Goal: Transaction & Acquisition: Obtain resource

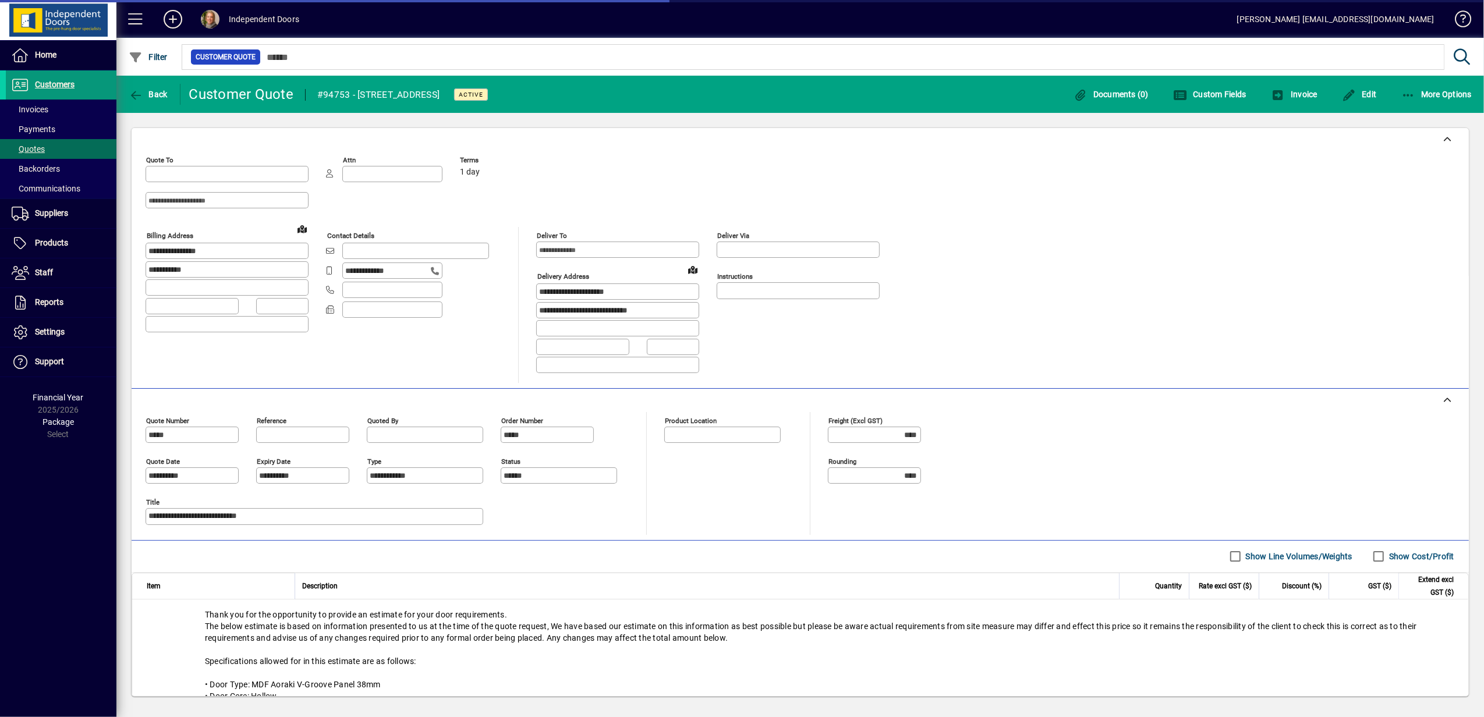
type input "**********"
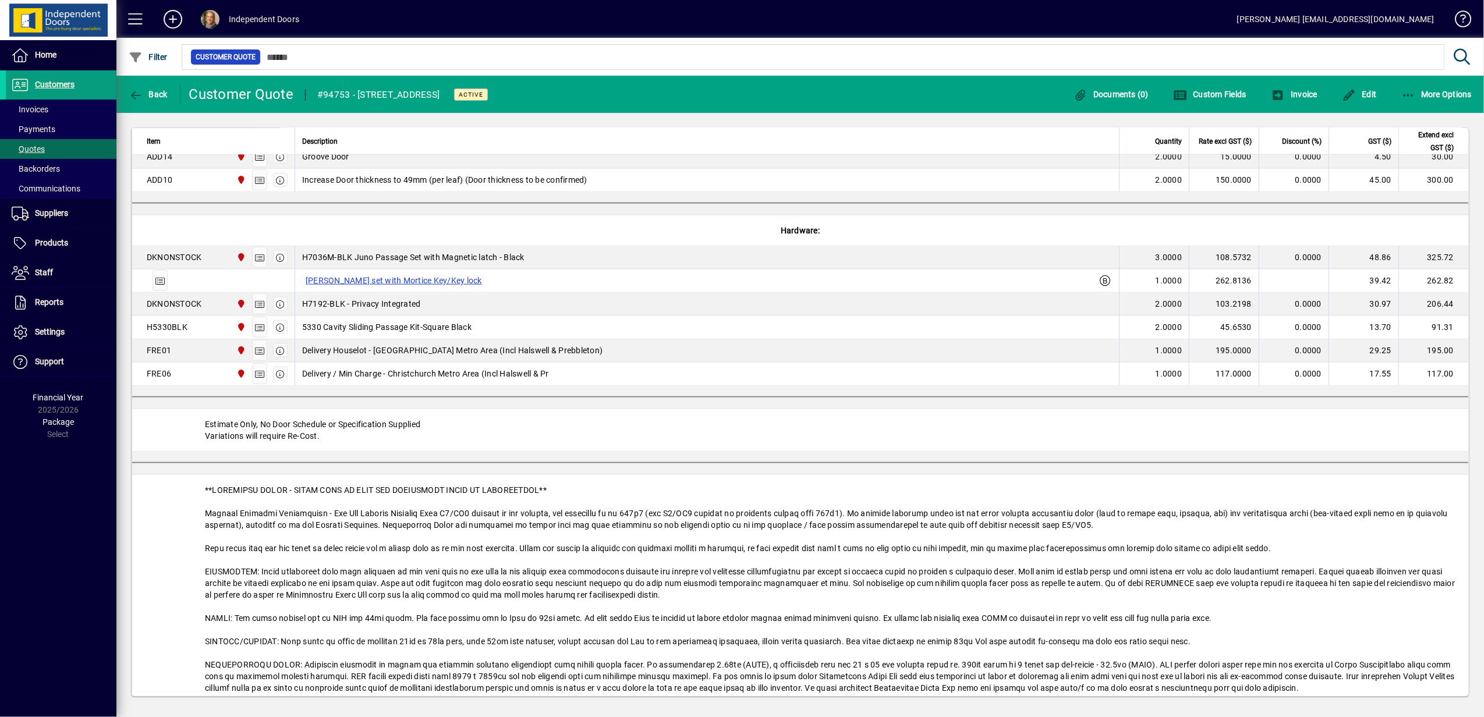
scroll to position [1086, 0]
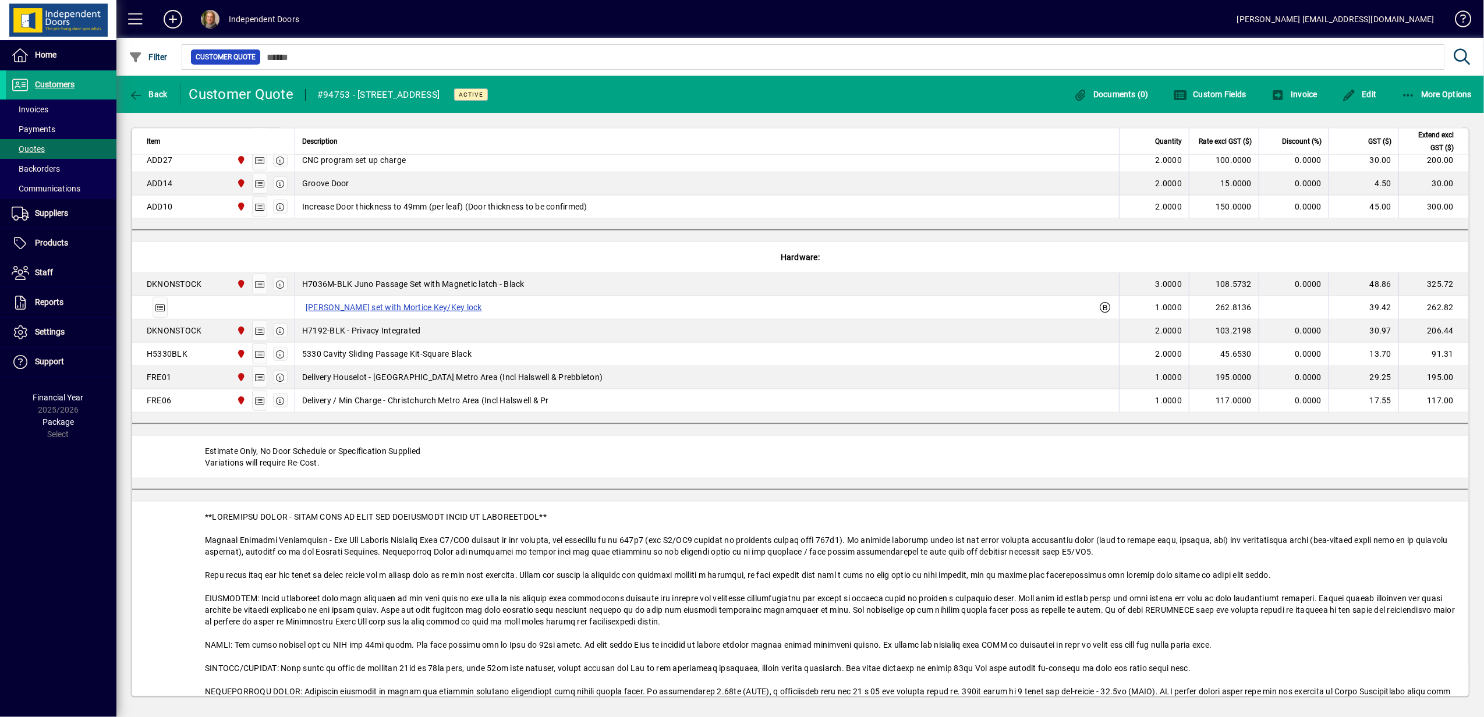
drag, startPoint x: 1358, startPoint y: 94, endPoint x: 1483, endPoint y: 390, distance: 321.6
click at [1358, 94] on span "Edit" at bounding box center [1359, 94] width 35 height 9
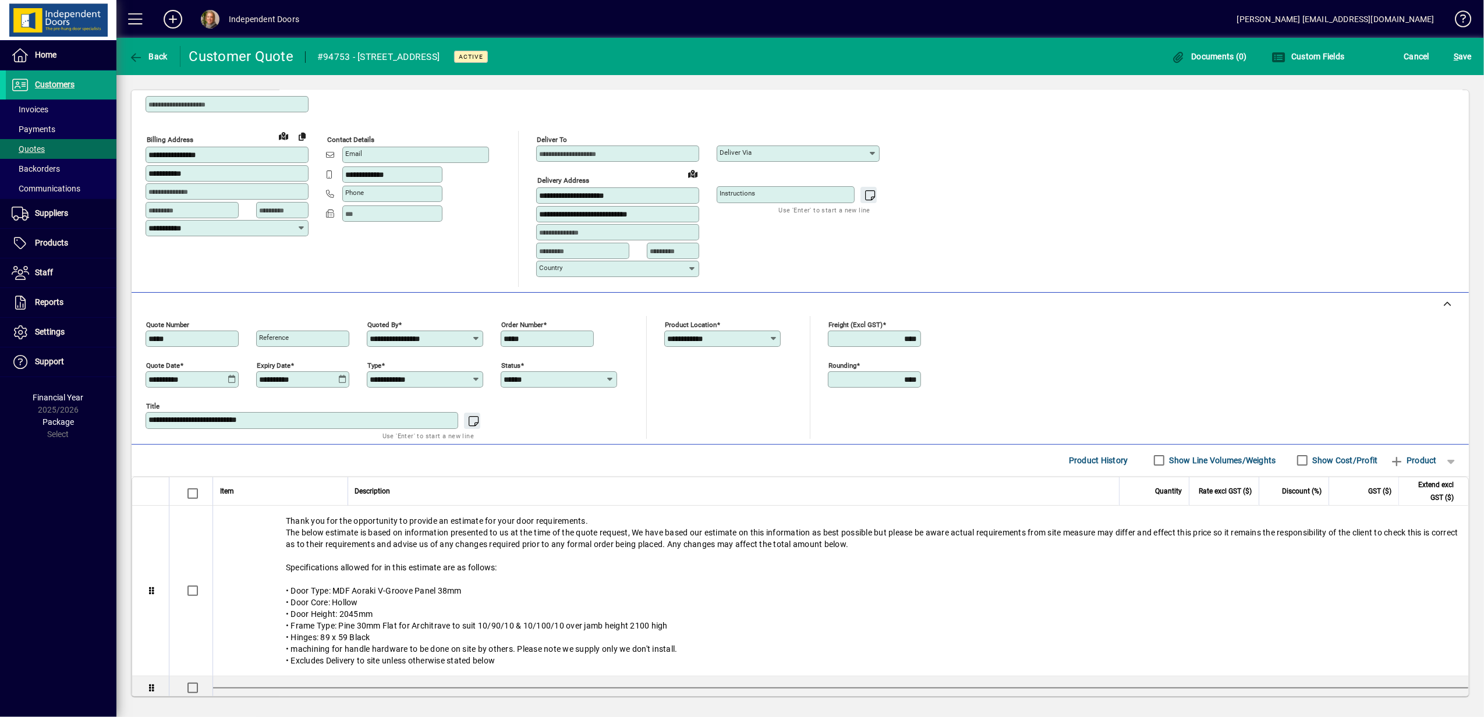
scroll to position [0, 0]
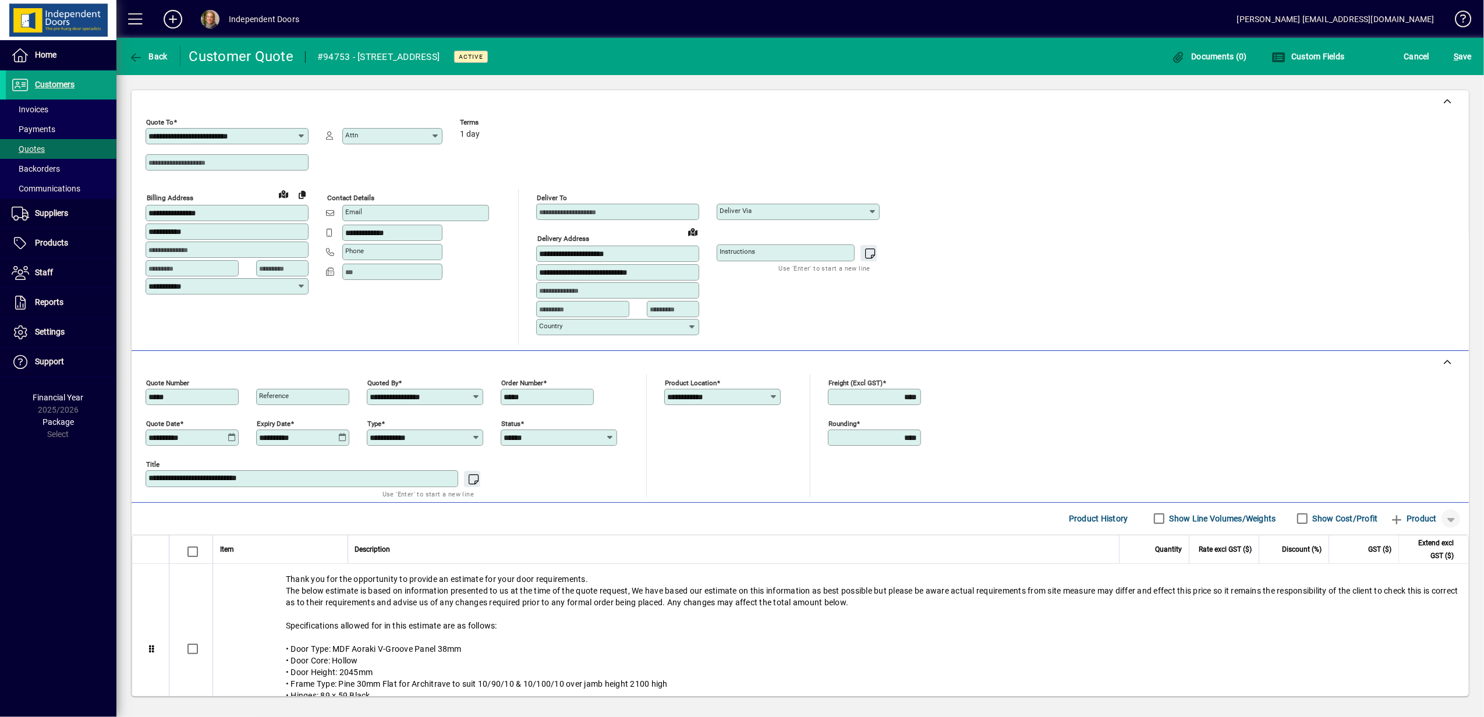
click at [1436, 520] on span "button" at bounding box center [1450, 519] width 28 height 28
click at [1404, 611] on span "Separator" at bounding box center [1398, 608] width 49 height 14
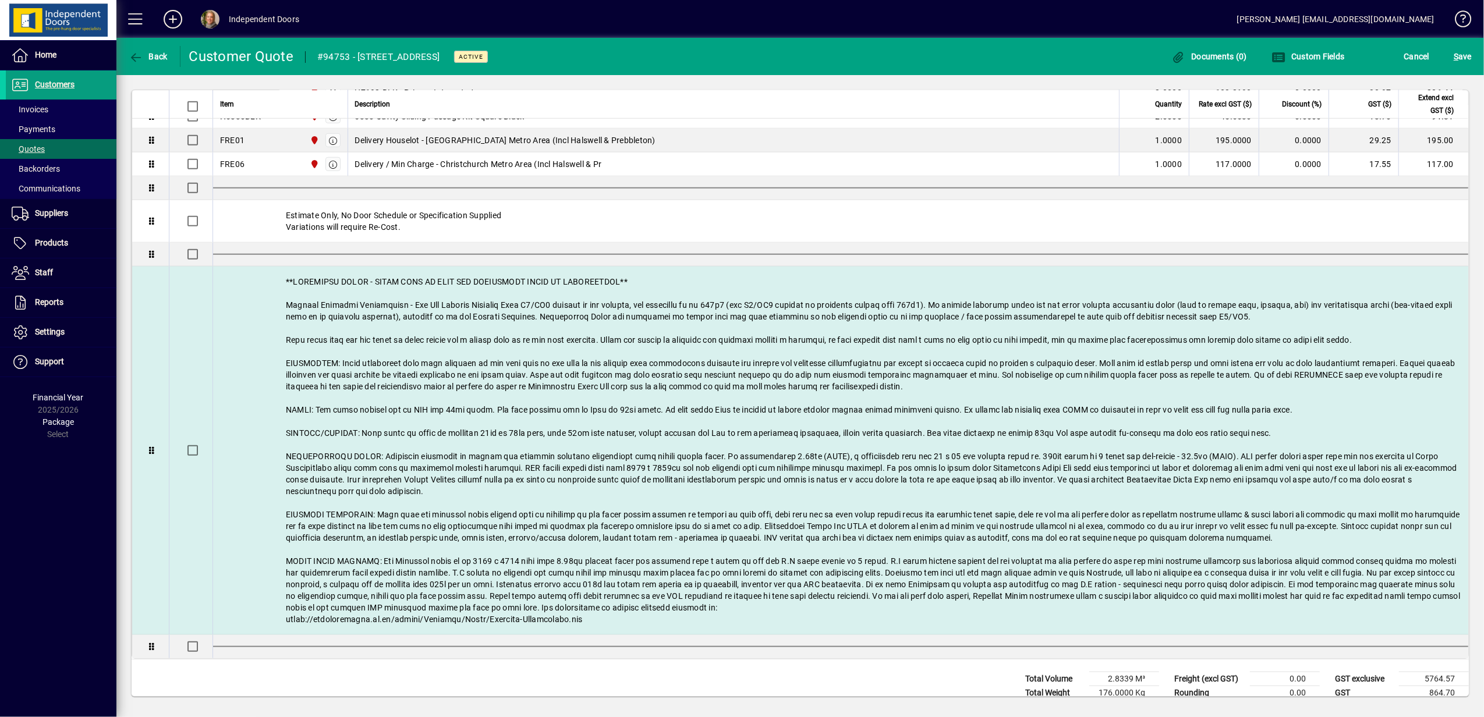
scroll to position [1028, 0]
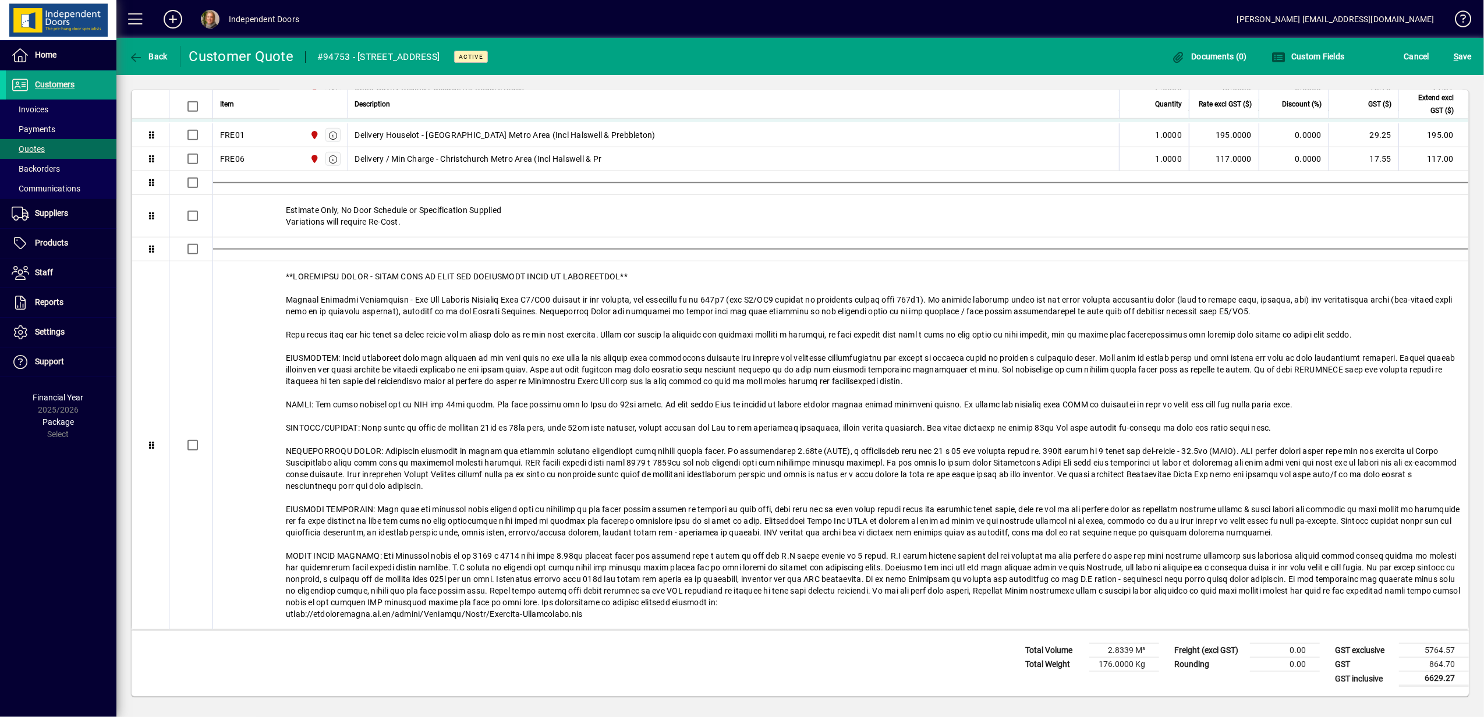
drag, startPoint x: 152, startPoint y: 620, endPoint x: 164, endPoint y: 111, distance: 509.4
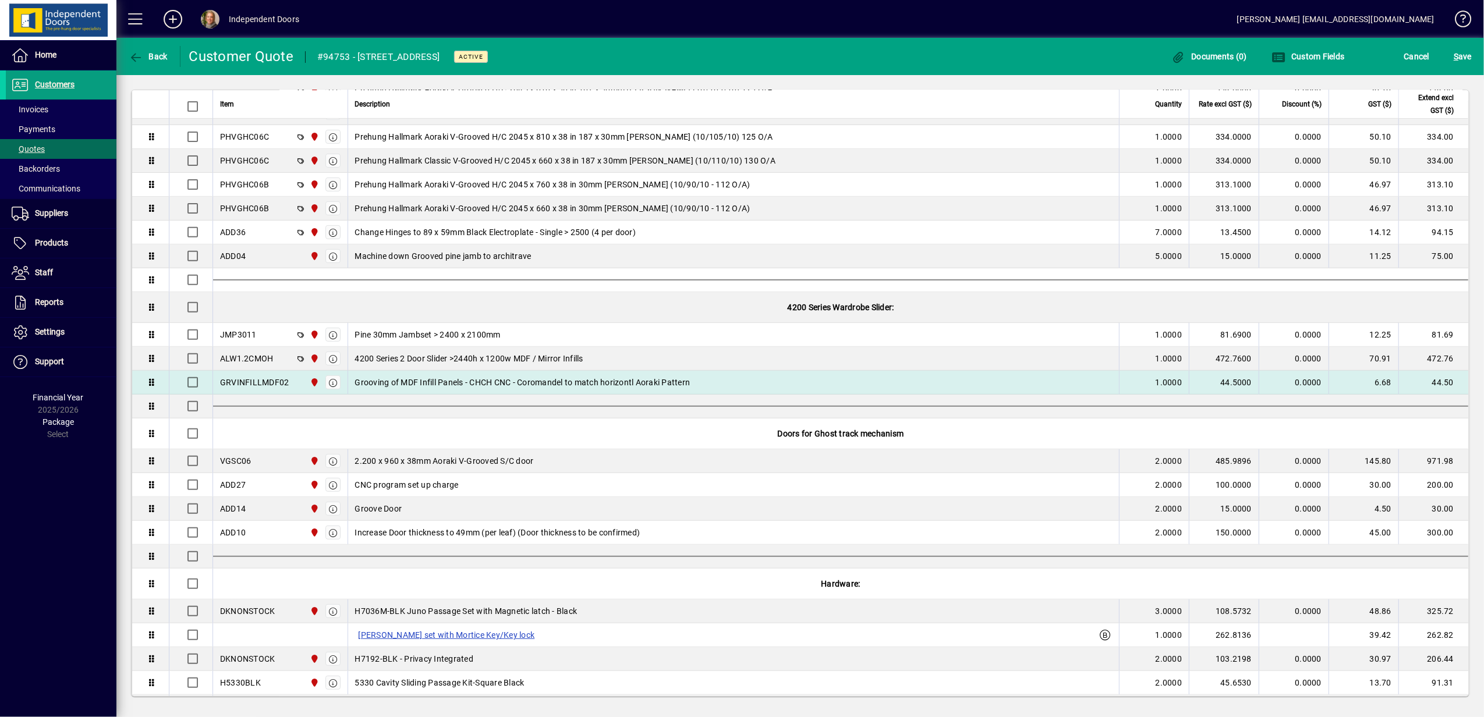
scroll to position [407, 0]
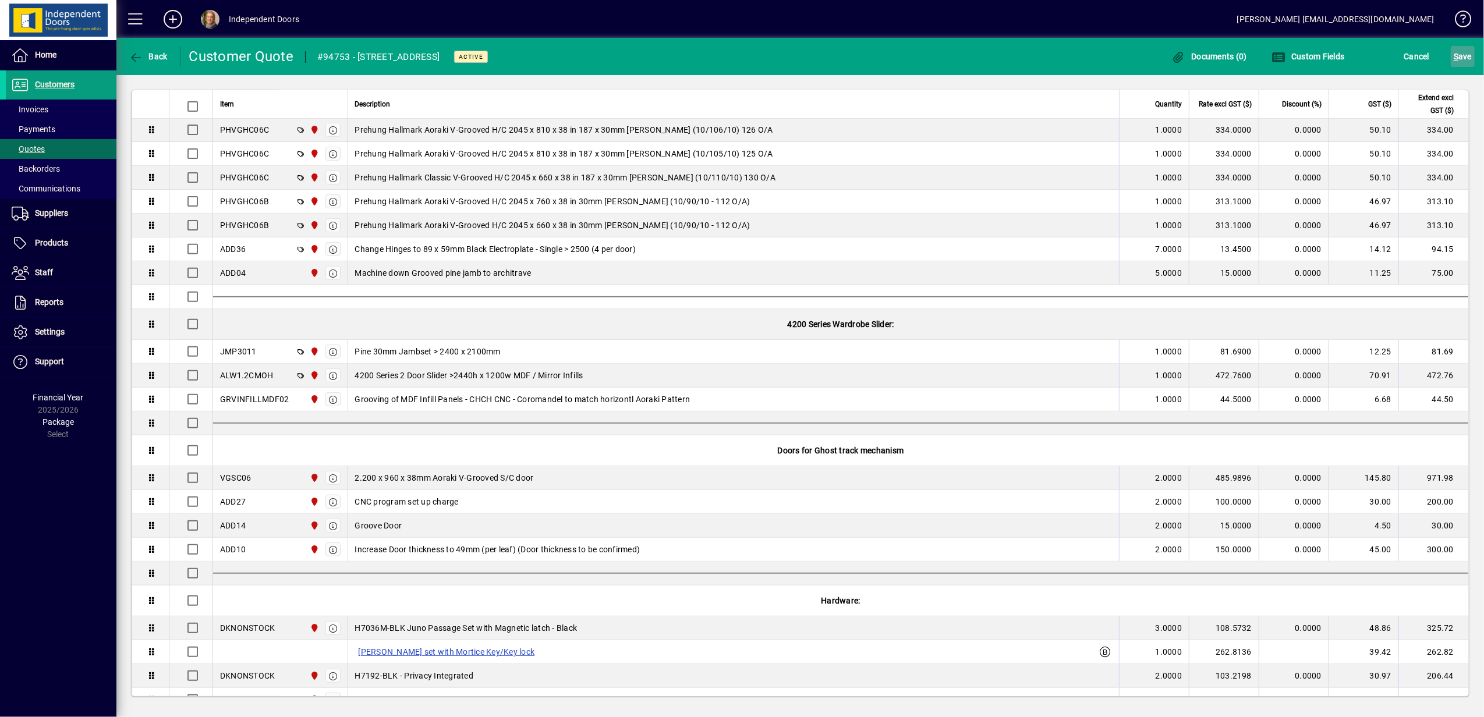
click at [1460, 57] on span "S ave" at bounding box center [1462, 56] width 18 height 19
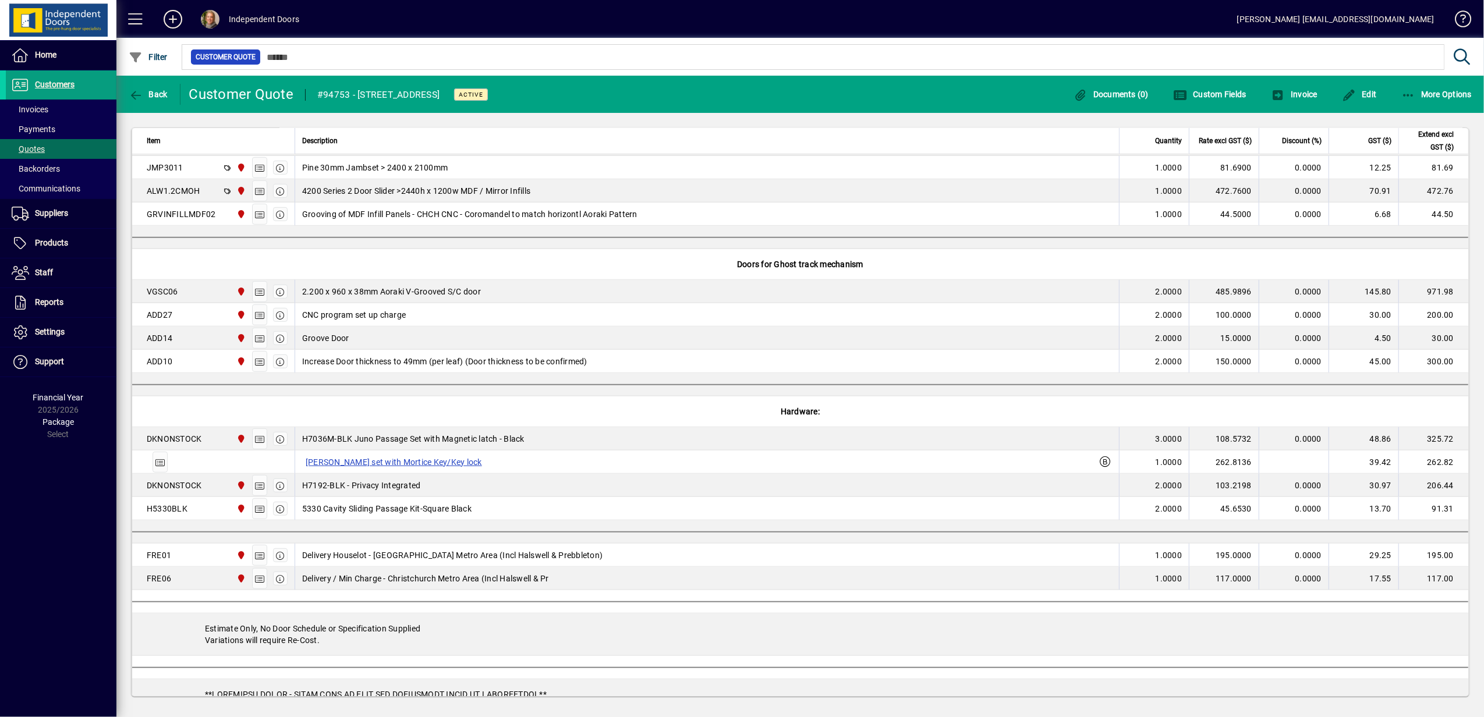
scroll to position [650, 0]
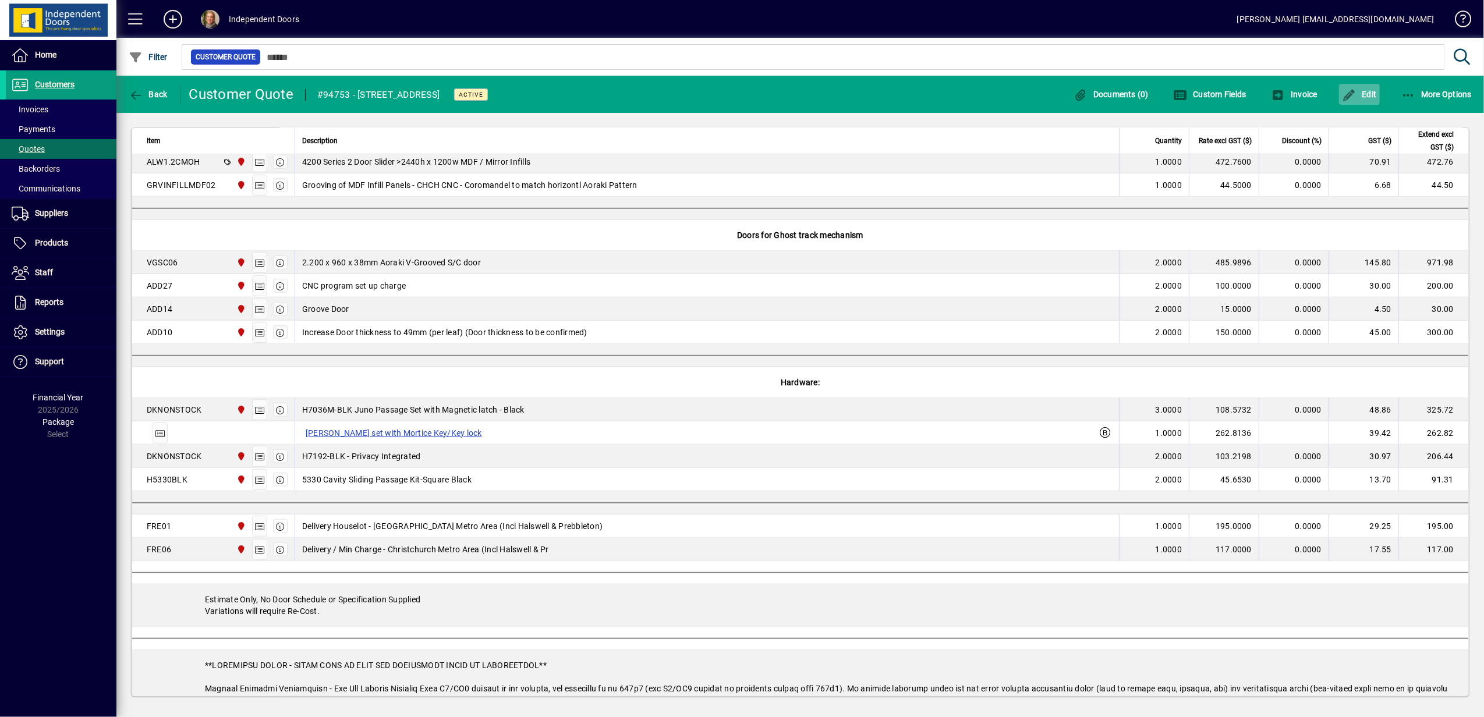
click at [1365, 87] on span "button" at bounding box center [1359, 94] width 41 height 28
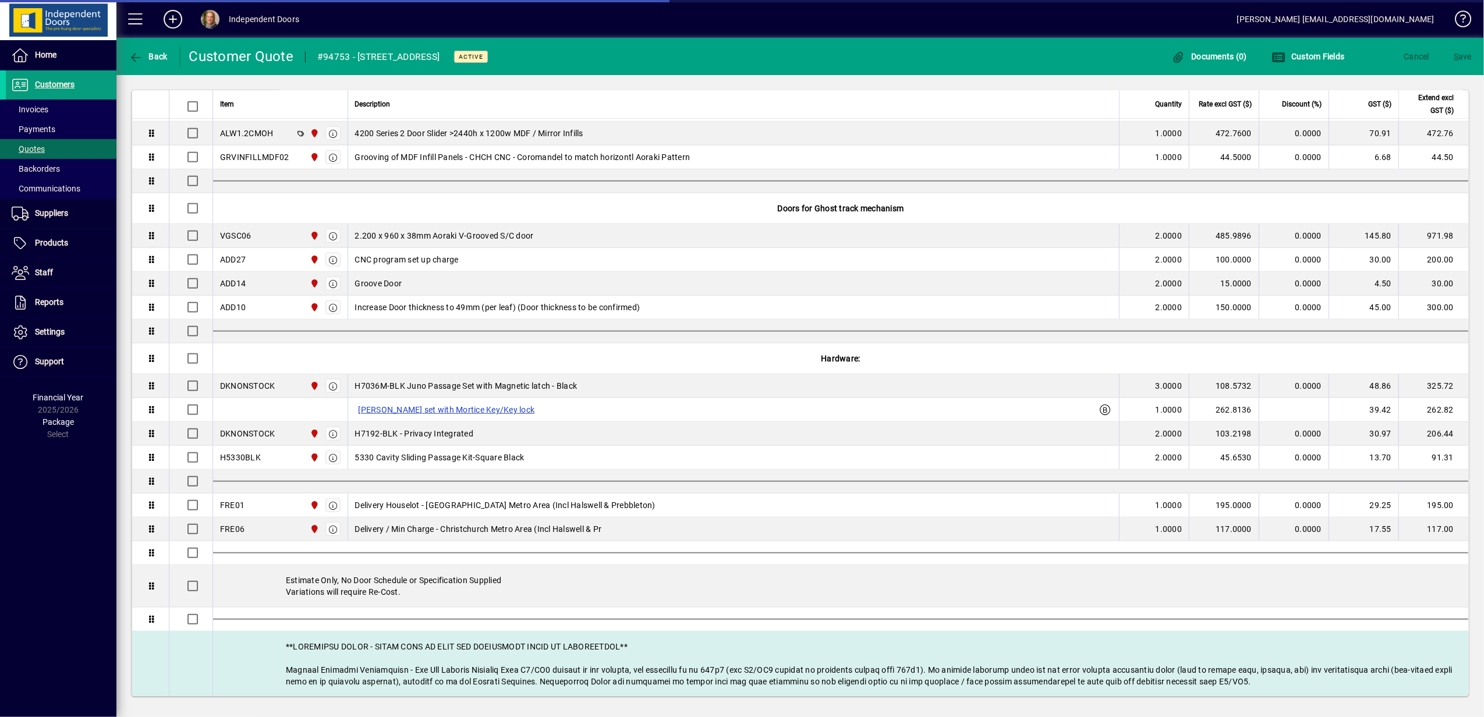
scroll to position [903, 0]
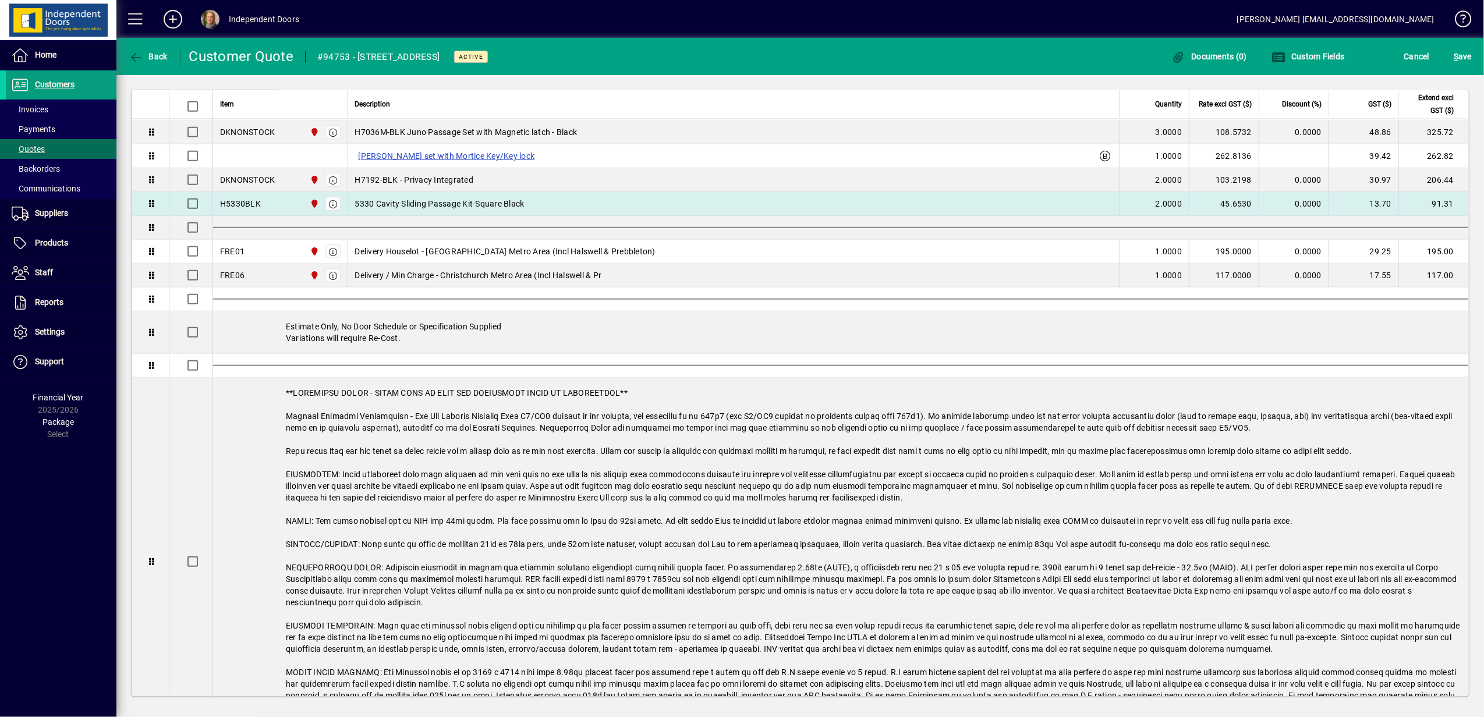
click at [1134, 215] on td "2.0000" at bounding box center [1154, 204] width 70 height 24
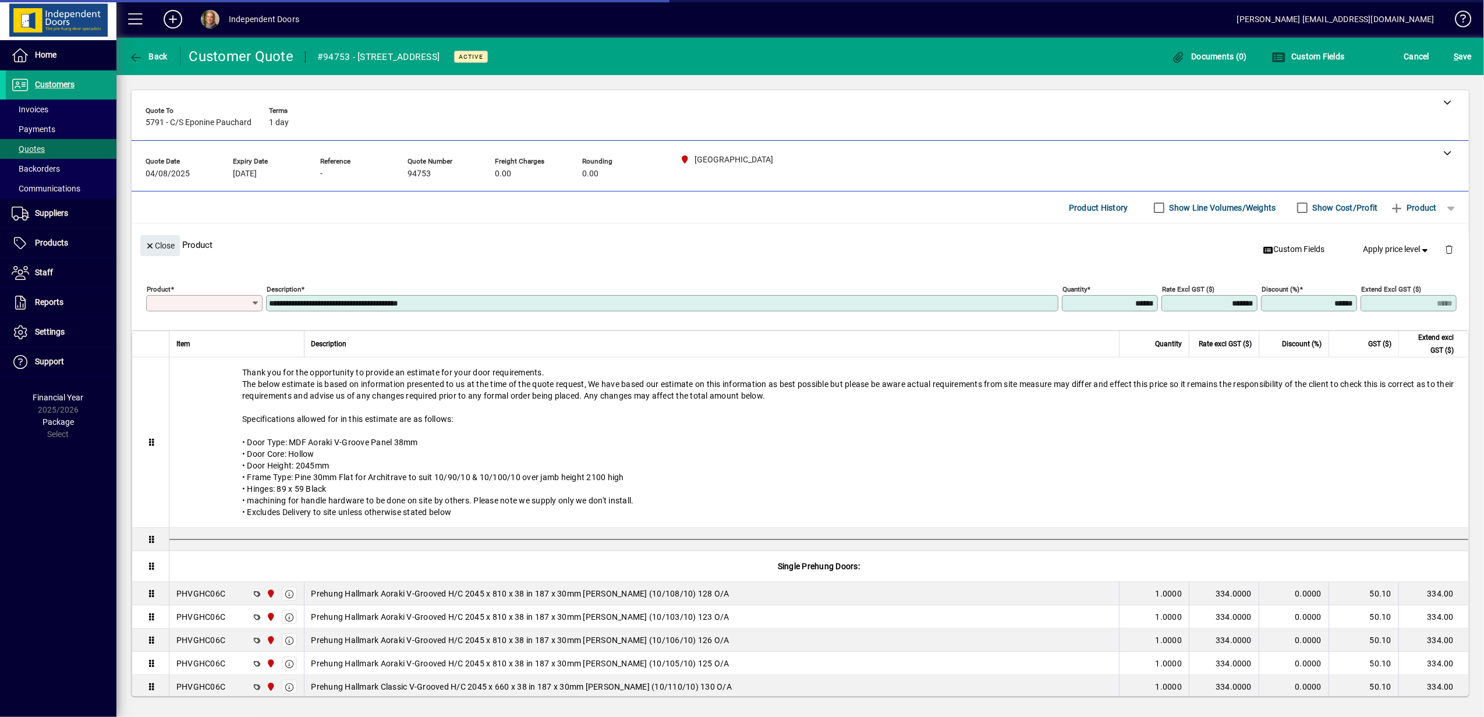
type input "********"
drag, startPoint x: 1104, startPoint y: 303, endPoint x: 1147, endPoint y: 313, distance: 43.8
click at [1147, 313] on div "**********" at bounding box center [803, 301] width 1314 height 41
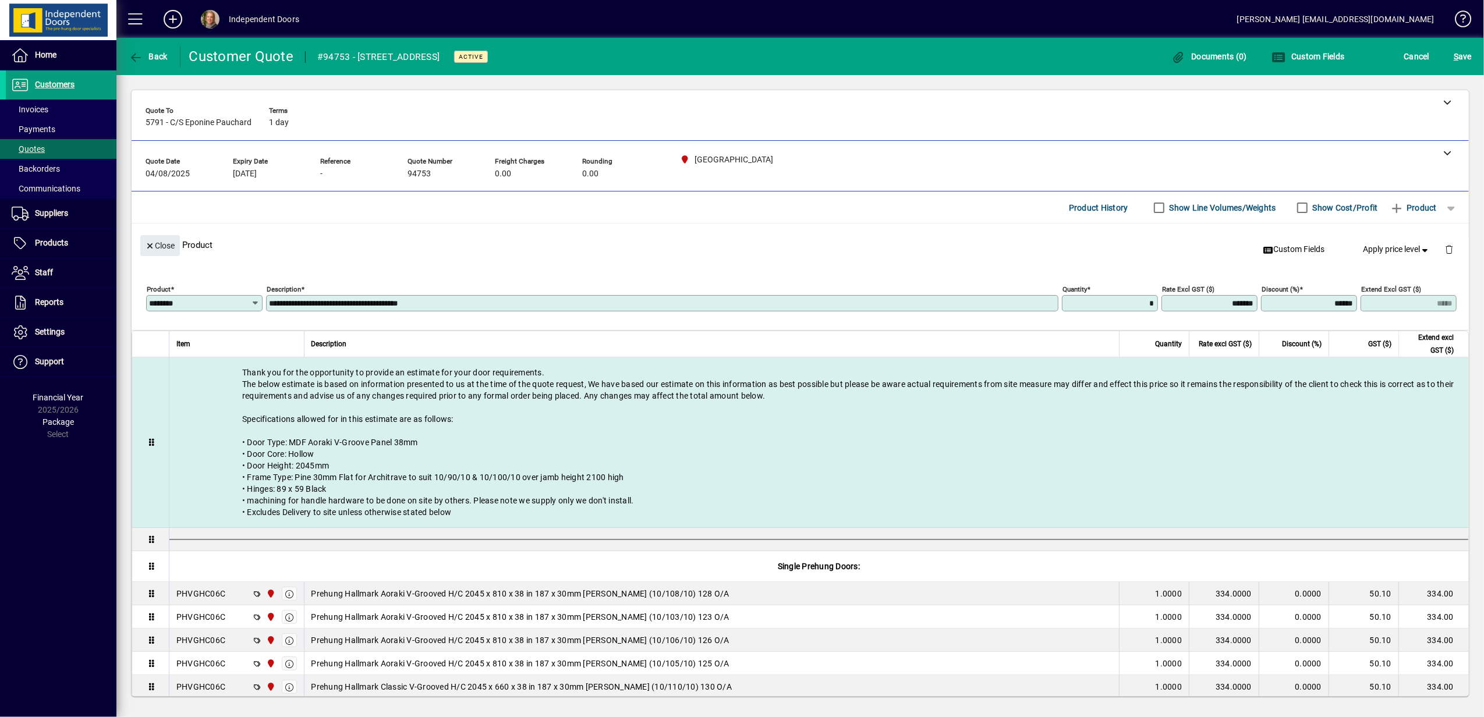
type input "******"
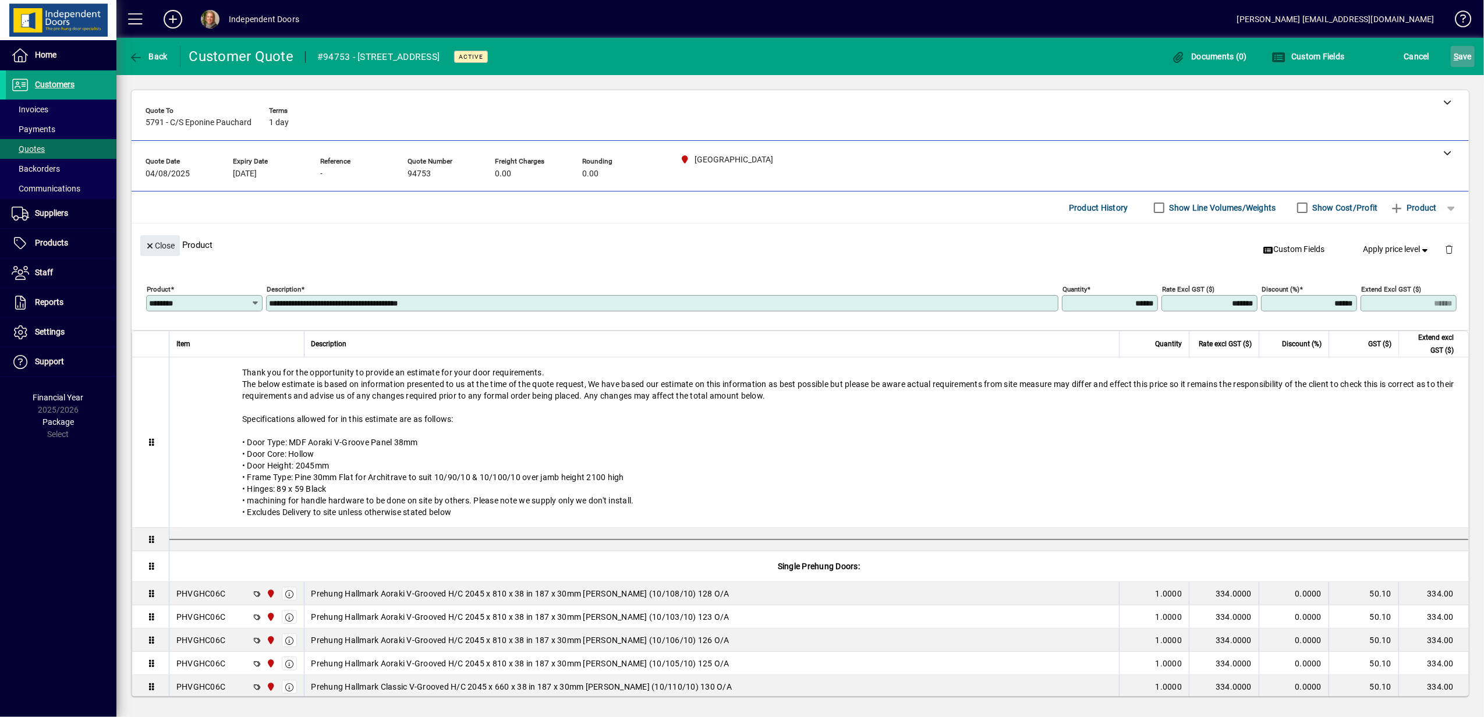
click at [1459, 56] on span "S ave" at bounding box center [1462, 56] width 18 height 19
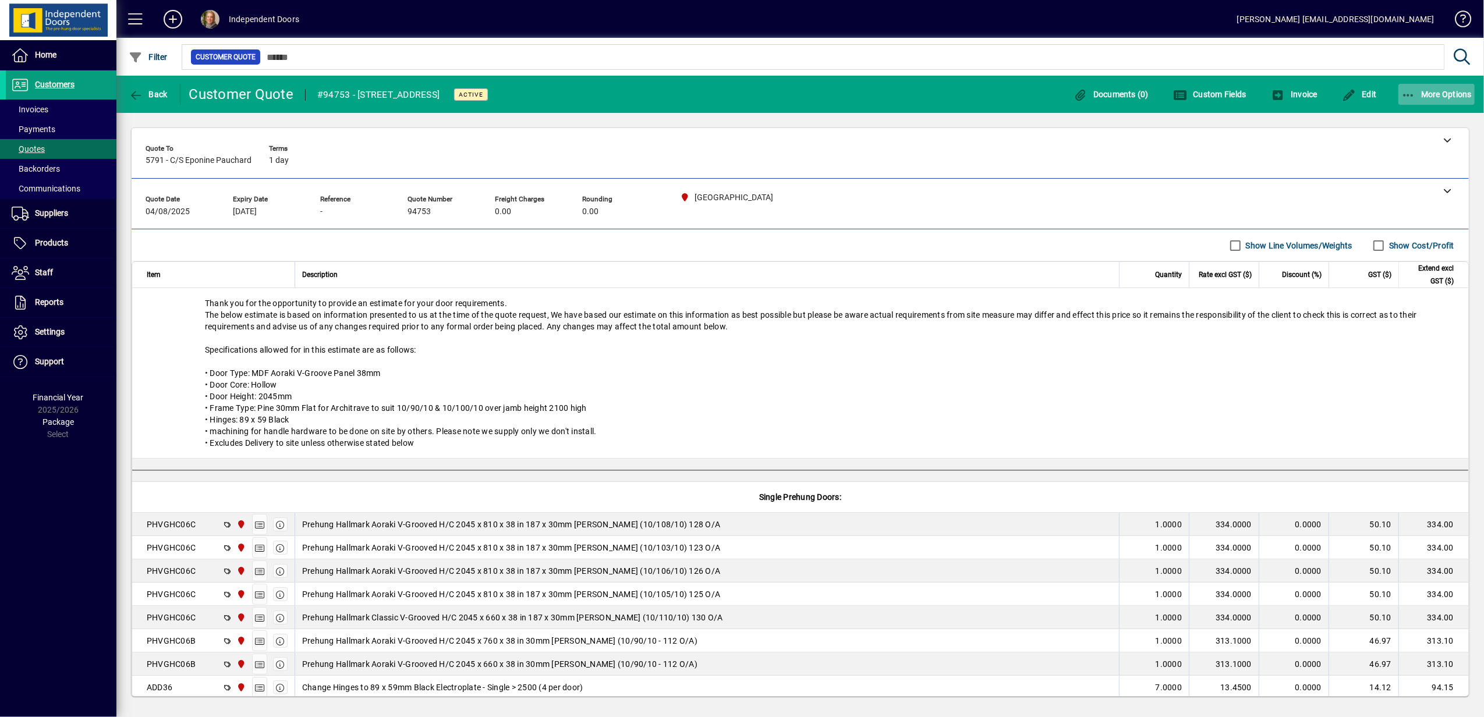
click at [1430, 93] on span "More Options" at bounding box center [1436, 94] width 71 height 9
click at [1388, 129] on button "Quote" at bounding box center [1425, 119] width 116 height 21
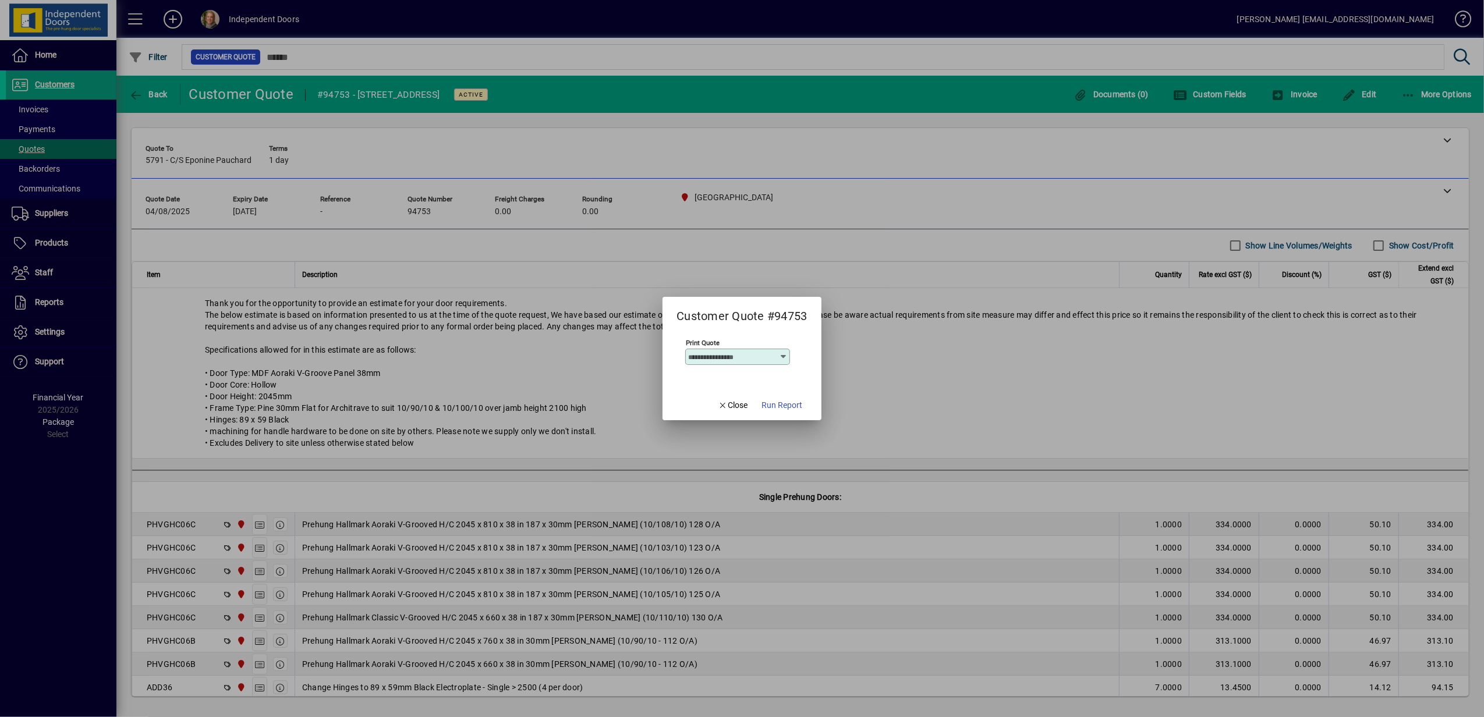
click at [781, 359] on icon at bounding box center [783, 356] width 9 height 9
click at [767, 415] on div "Trade - Undiscounted" at bounding box center [733, 416] width 81 height 12
type input "**********"
click at [783, 405] on span "Run Report" at bounding box center [782, 405] width 41 height 12
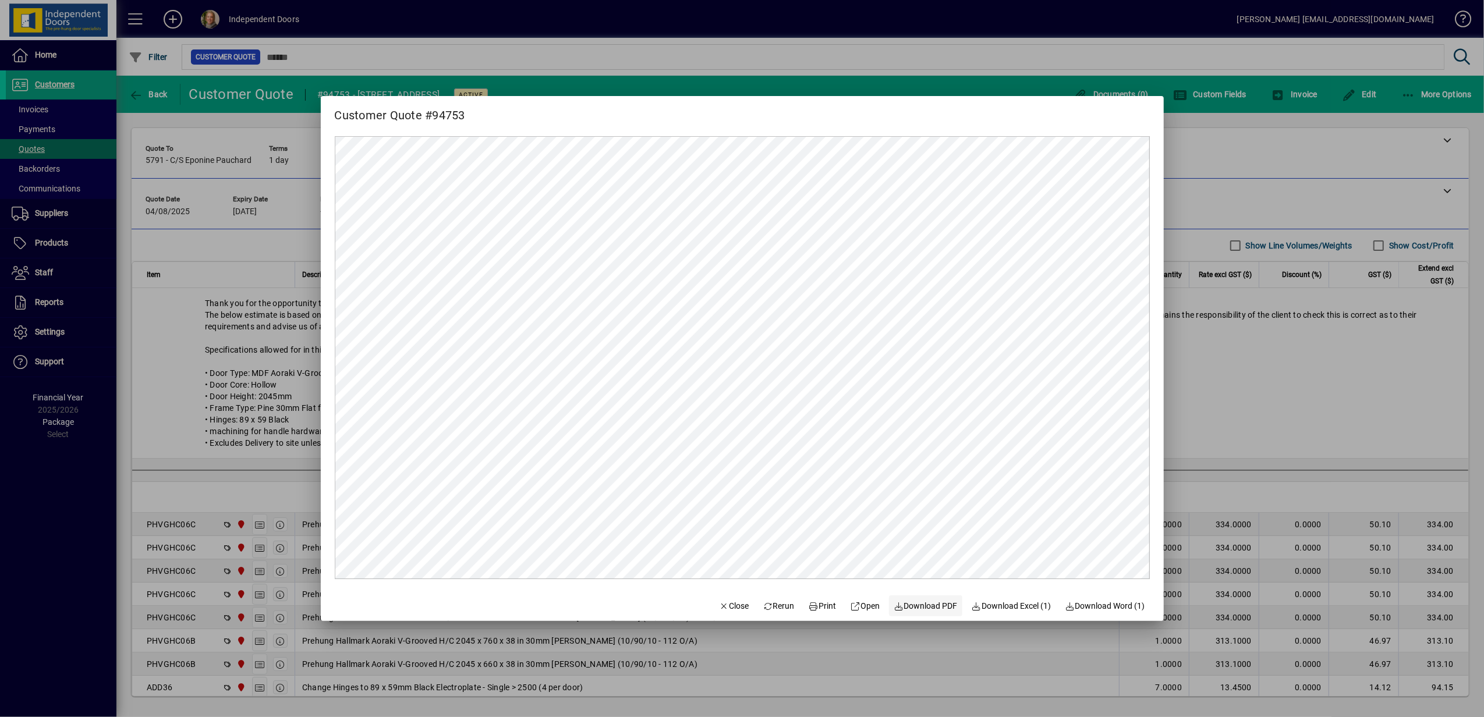
click at [918, 604] on span "Download PDF" at bounding box center [925, 606] width 64 height 12
click at [726, 606] on span "Close" at bounding box center [734, 606] width 30 height 12
